Goal: Information Seeking & Learning: Learn about a topic

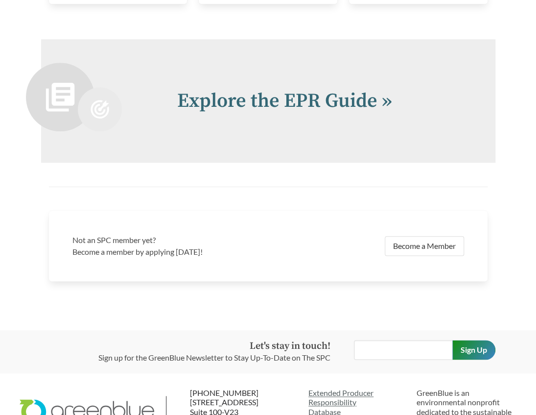
scroll to position [1989, 0]
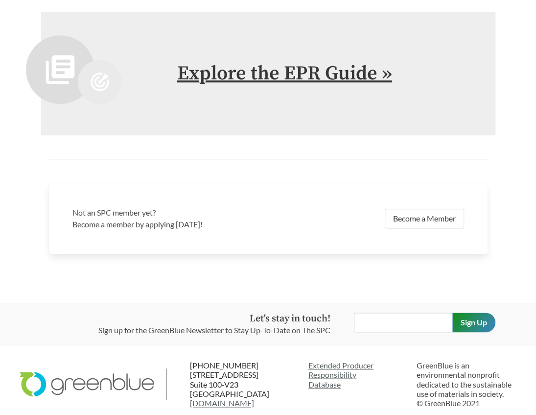
click at [283, 63] on link "Explore the EPR Guide »" at bounding box center [284, 73] width 215 height 24
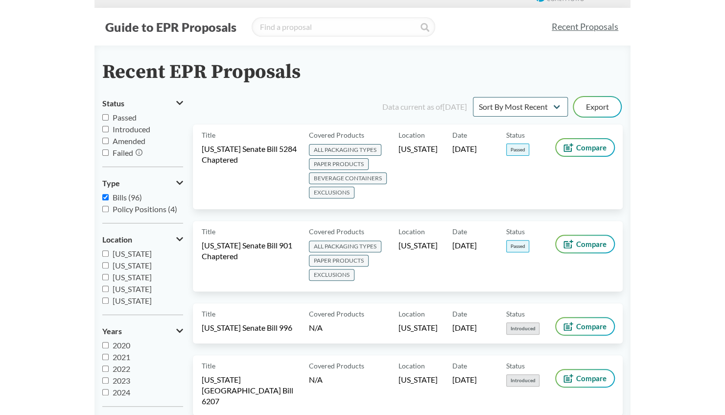
scroll to position [15, 0]
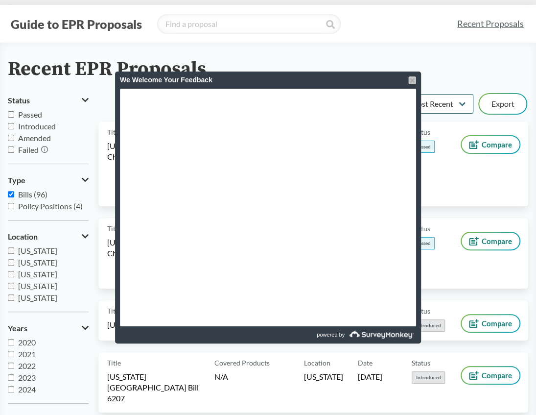
click at [410, 79] on div at bounding box center [412, 80] width 8 height 8
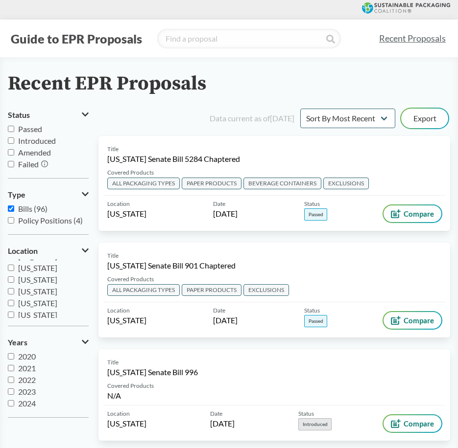
scroll to position [212, 0]
click at [11, 280] on input "[US_STATE]" at bounding box center [11, 277] width 6 height 6
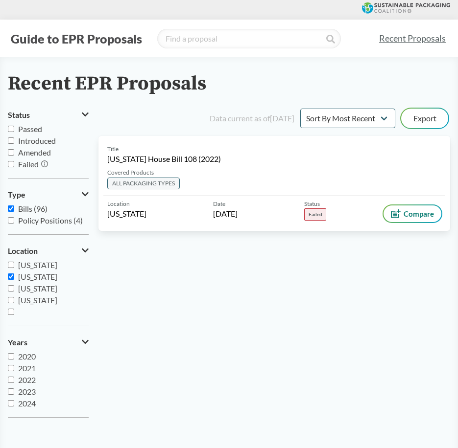
click at [11, 275] on input "[US_STATE]" at bounding box center [11, 277] width 6 height 6
checkbox input "false"
click at [10, 284] on label "[US_STATE]" at bounding box center [48, 289] width 81 height 12
click at [10, 285] on input "[US_STATE]" at bounding box center [11, 288] width 6 height 6
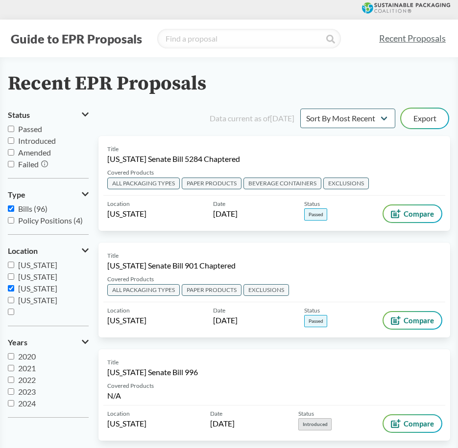
click at [13, 289] on input "[US_STATE]" at bounding box center [11, 288] width 6 height 6
checkbox input "true"
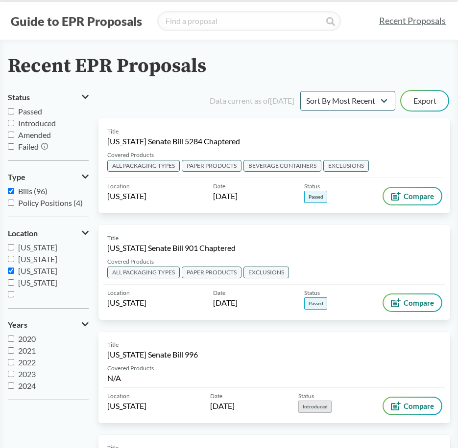
scroll to position [18, 0]
click at [15, 123] on label "Introduced" at bounding box center [48, 123] width 81 height 12
click at [14, 123] on input "Introduced" at bounding box center [11, 122] width 6 height 6
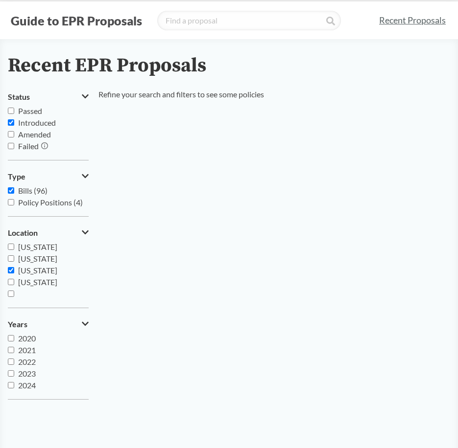
click at [15, 123] on label "Introduced" at bounding box center [48, 123] width 81 height 12
click at [14, 123] on input "Introduced" at bounding box center [11, 122] width 6 height 6
checkbox input "false"
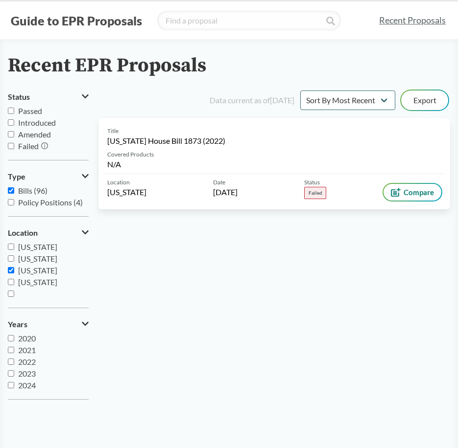
click at [11, 112] on input "Passed" at bounding box center [11, 111] width 6 height 6
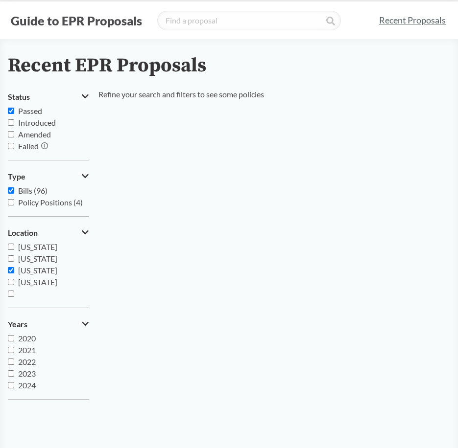
click at [11, 112] on input "Passed" at bounding box center [11, 111] width 6 height 6
checkbox input "false"
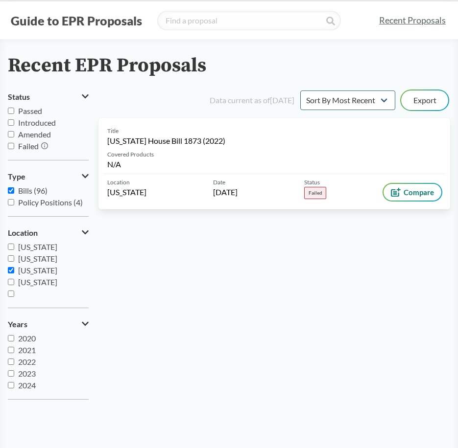
click at [13, 270] on input "[US_STATE]" at bounding box center [11, 270] width 6 height 6
checkbox input "false"
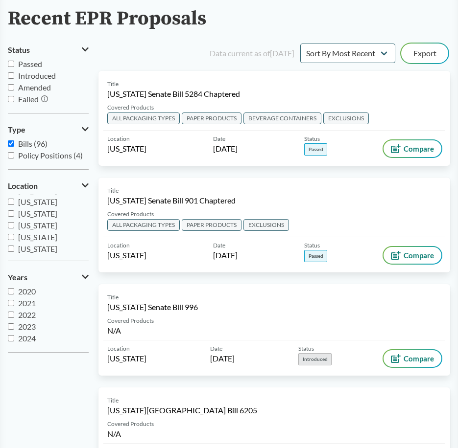
scroll to position [136, 0]
click at [10, 197] on label "[US_STATE]" at bounding box center [48, 194] width 81 height 12
click at [10, 197] on input "[US_STATE]" at bounding box center [11, 193] width 6 height 6
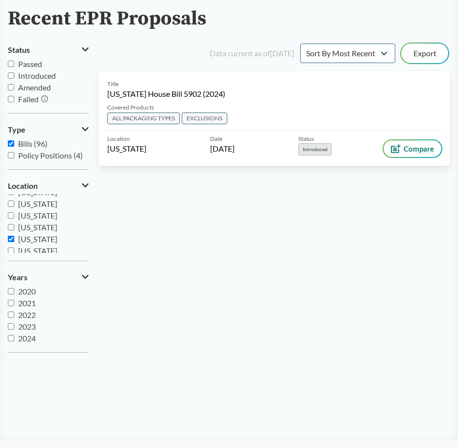
scroll to position [87, 0]
click at [8, 242] on input "[US_STATE]" at bounding box center [11, 242] width 6 height 6
checkbox input "false"
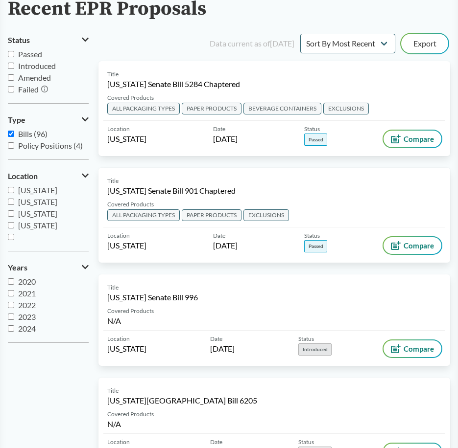
scroll to position [77, 0]
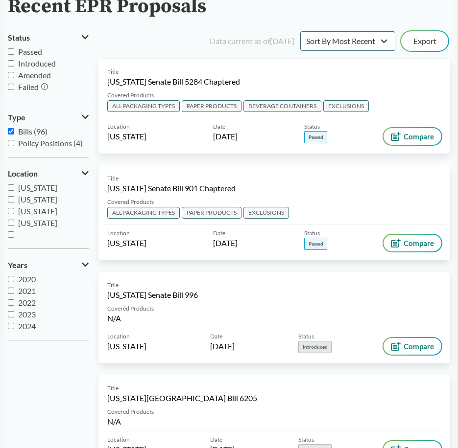
click at [14, 202] on label "[US_STATE]" at bounding box center [48, 200] width 81 height 12
click at [14, 202] on input "[US_STATE]" at bounding box center [11, 199] width 6 height 6
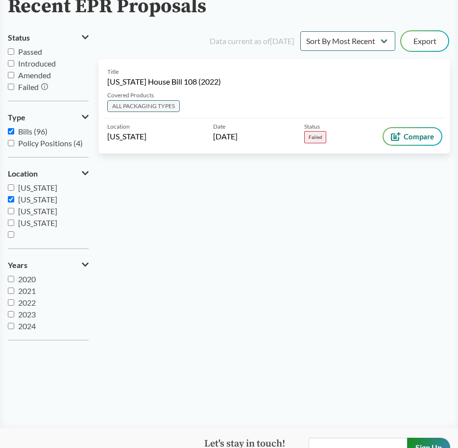
click at [14, 198] on input "[US_STATE]" at bounding box center [11, 199] width 6 height 6
checkbox input "false"
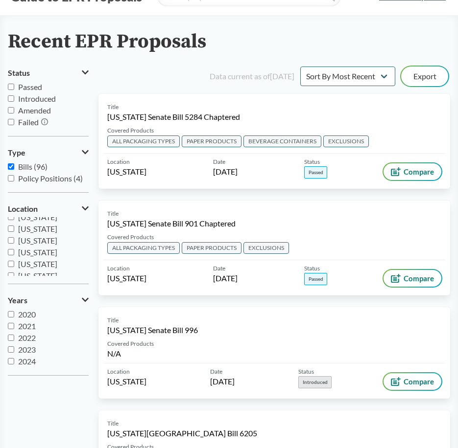
scroll to position [181, 0]
click at [14, 240] on input "[US_STATE]" at bounding box center [11, 241] width 6 height 6
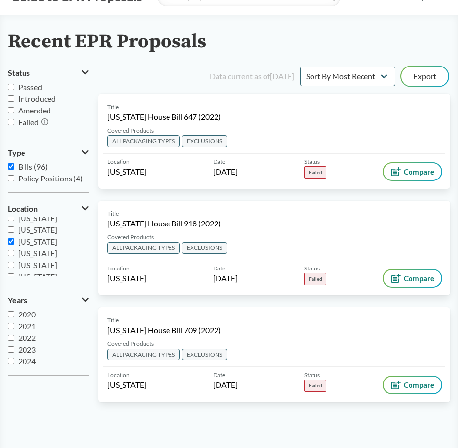
click at [13, 241] on input "[US_STATE]" at bounding box center [11, 241] width 6 height 6
checkbox input "false"
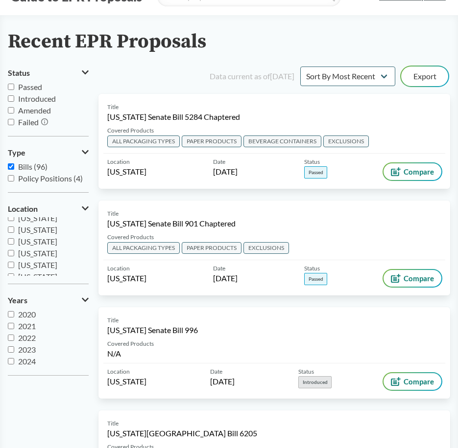
drag, startPoint x: 392, startPoint y: 8, endPoint x: 380, endPoint y: 1, distance: 13.4
